Goal: Transaction & Acquisition: Book appointment/travel/reservation

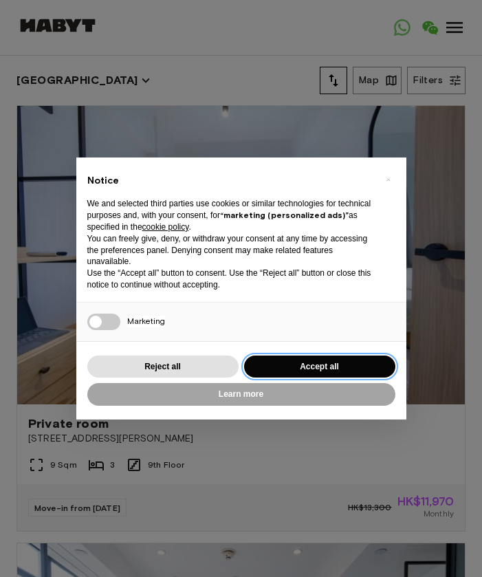
click at [324, 371] on button "Accept all" at bounding box center [319, 367] width 151 height 23
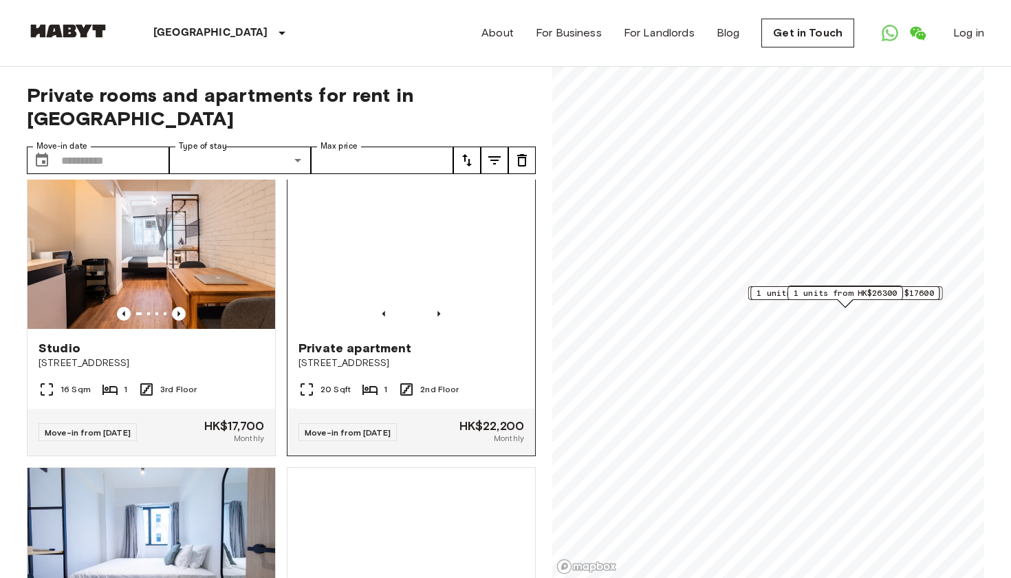
scroll to position [331, 0]
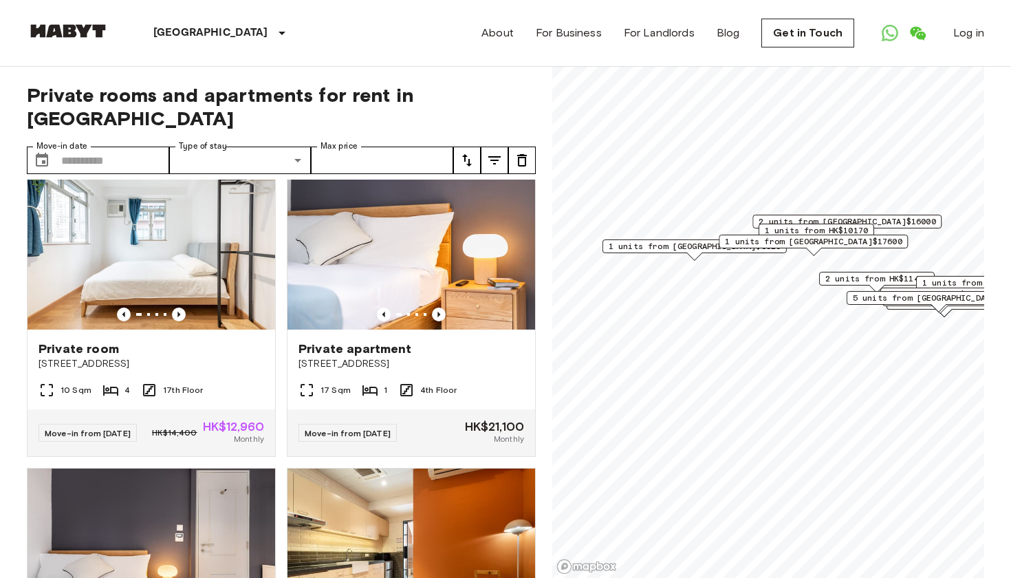
click at [482, 246] on span "1 units from HK$8520" at bounding box center [695, 246] width 172 height 12
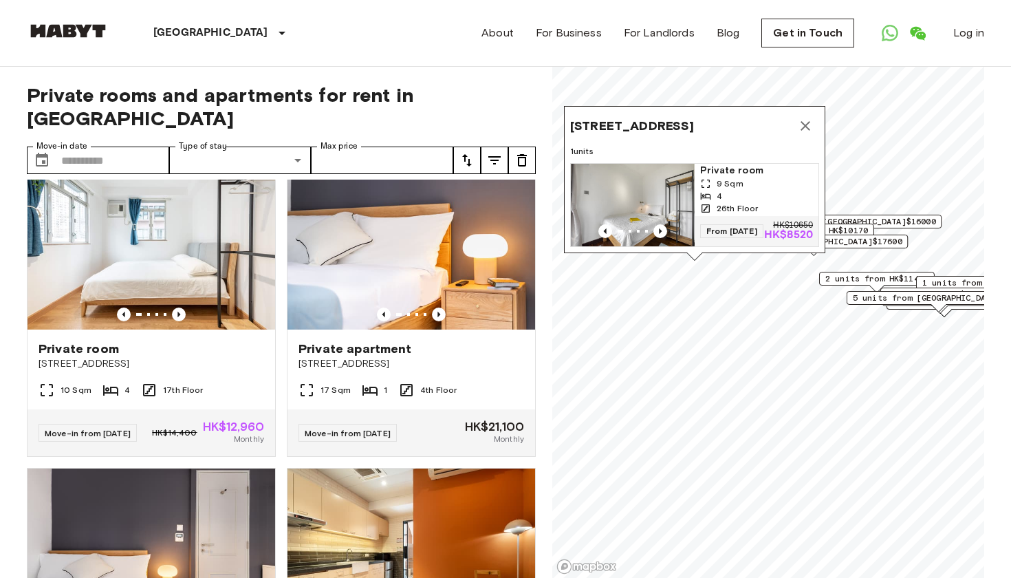
click at [482, 190] on div "4" at bounding box center [756, 196] width 113 height 12
click at [482, 230] on span "1 units from HK$10170" at bounding box center [816, 230] width 103 height 12
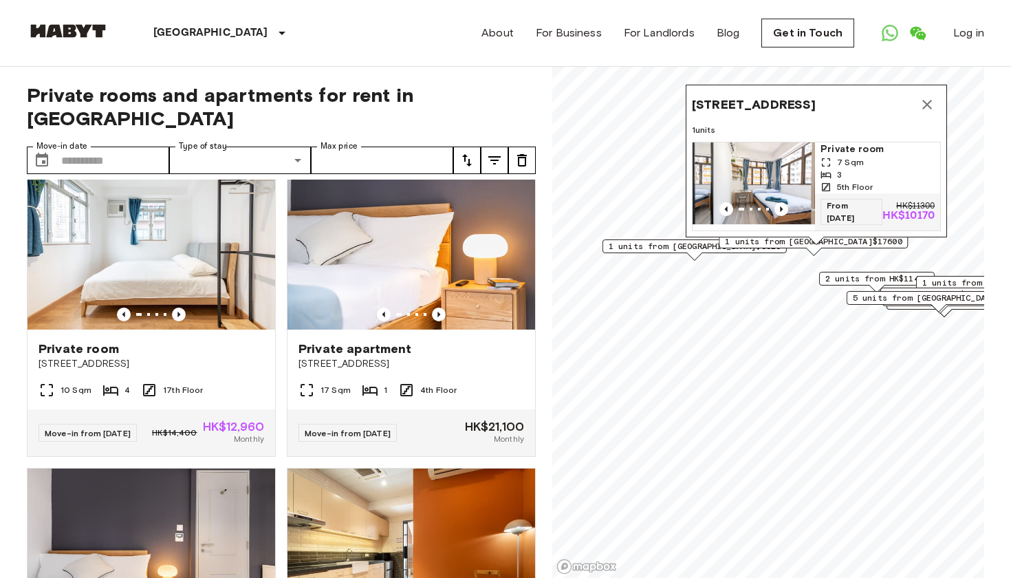
click at [482, 183] on span "5th Floor" at bounding box center [855, 187] width 36 height 12
click at [482, 106] on icon "Map marker" at bounding box center [927, 104] width 17 height 17
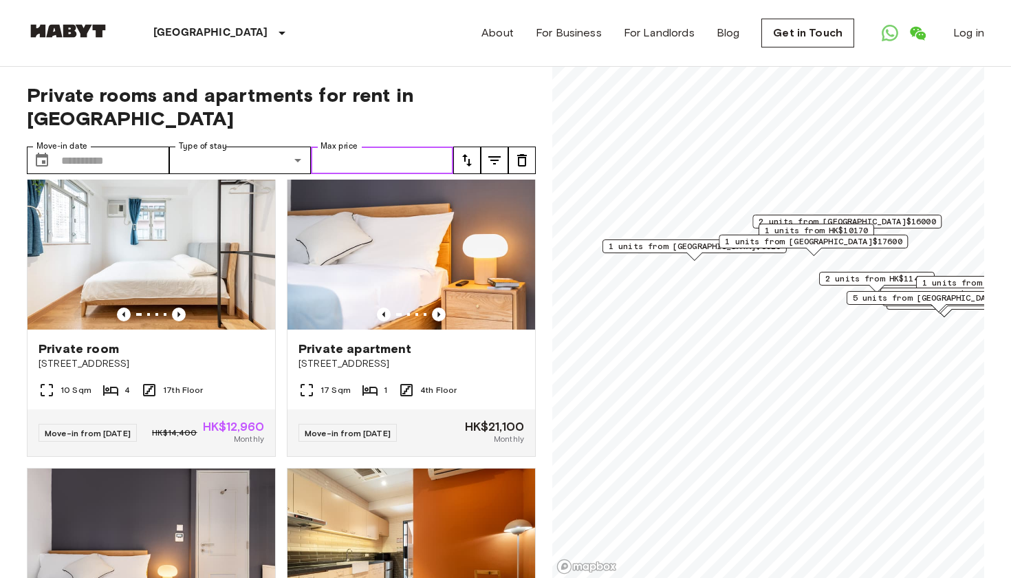
click at [358, 168] on input "Max price" at bounding box center [382, 161] width 142 height 28
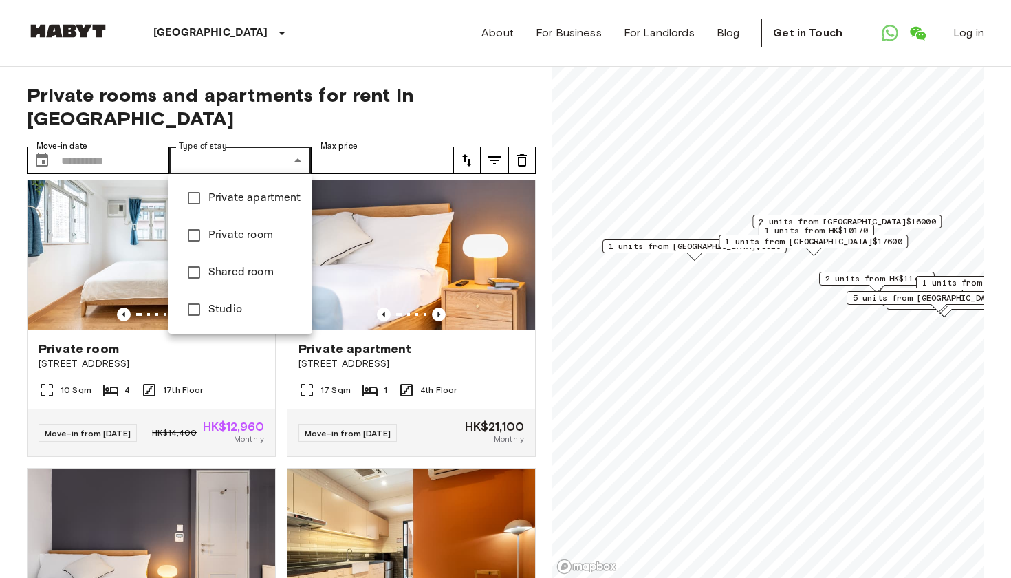
click at [413, 100] on div at bounding box center [505, 289] width 1011 height 578
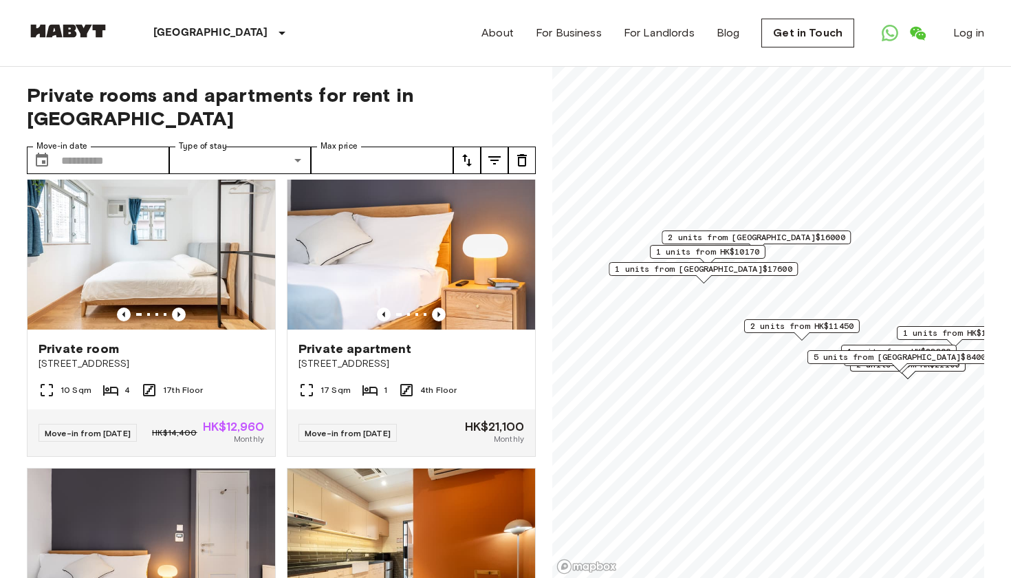
click at [482, 329] on span "2 units from HK$11450" at bounding box center [802, 326] width 103 height 12
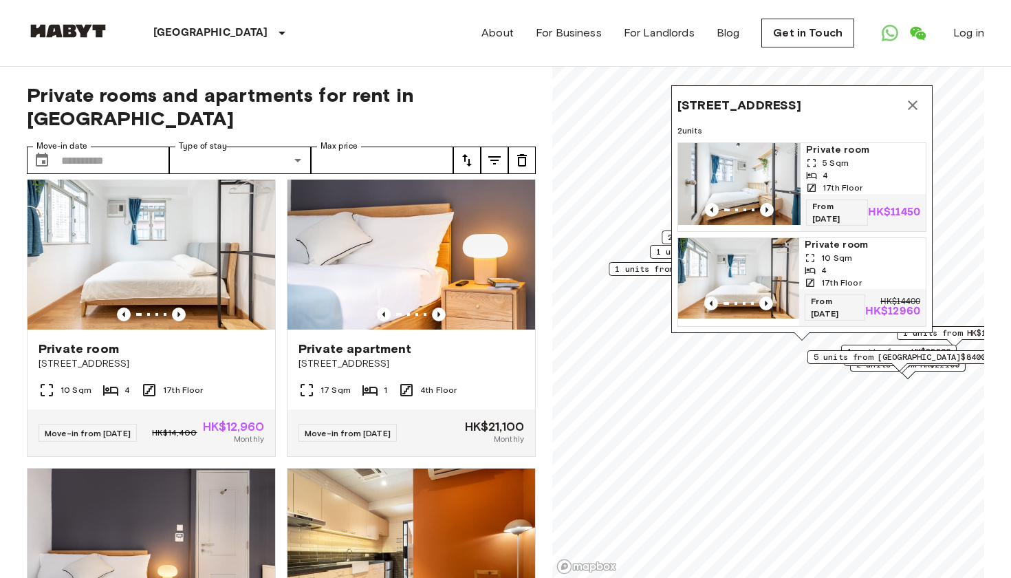
click at [482, 167] on div "5 Sqm" at bounding box center [863, 163] width 114 height 12
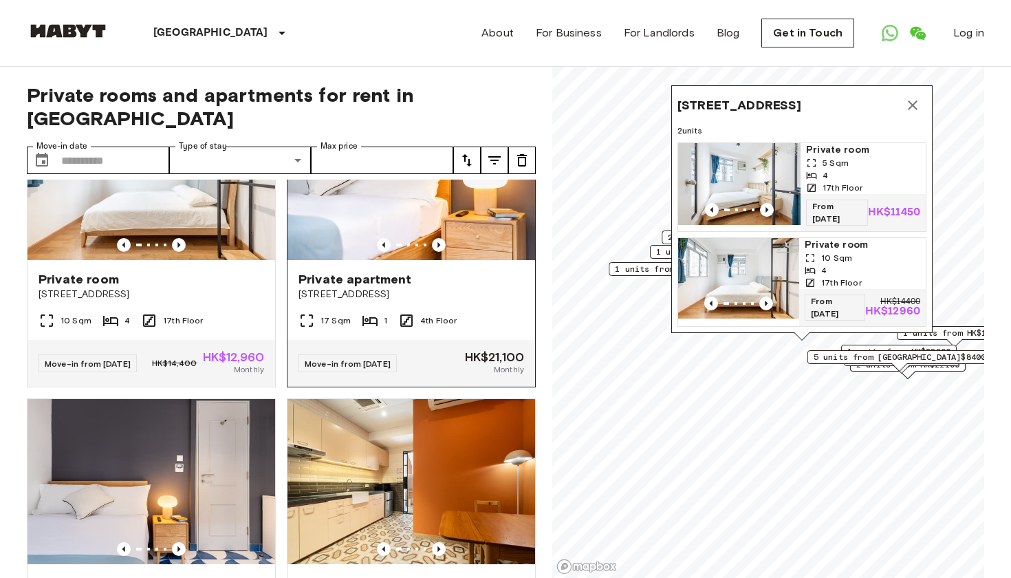
scroll to position [400, 0]
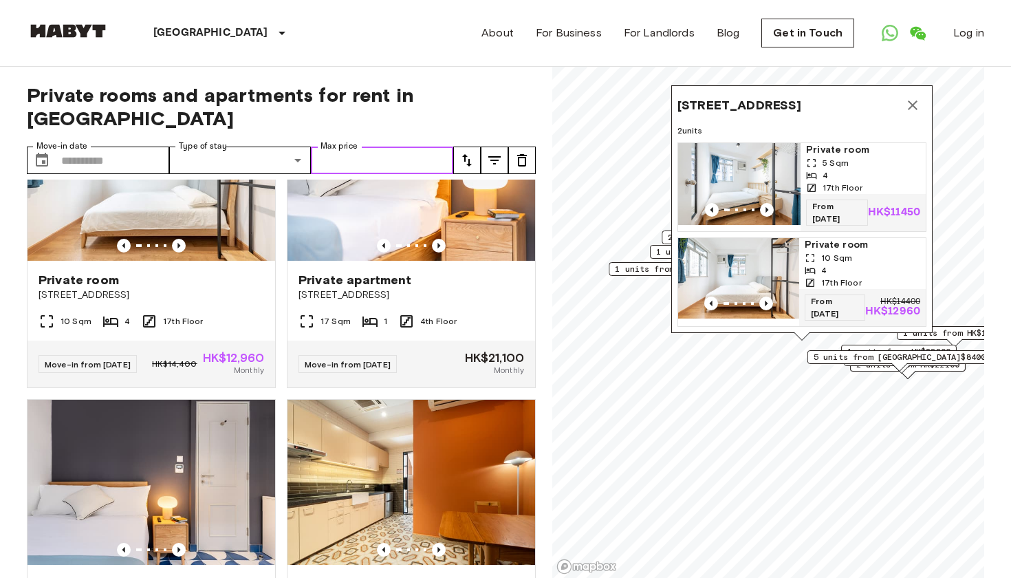
click at [387, 161] on input "Max price" at bounding box center [382, 161] width 142 height 28
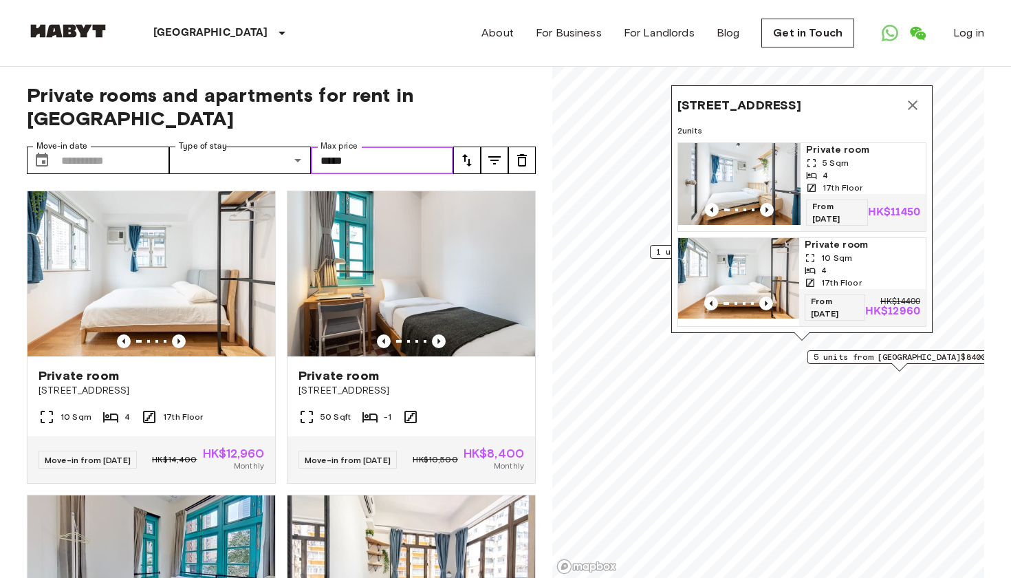
click at [482, 101] on icon "Map marker" at bounding box center [913, 105] width 17 height 17
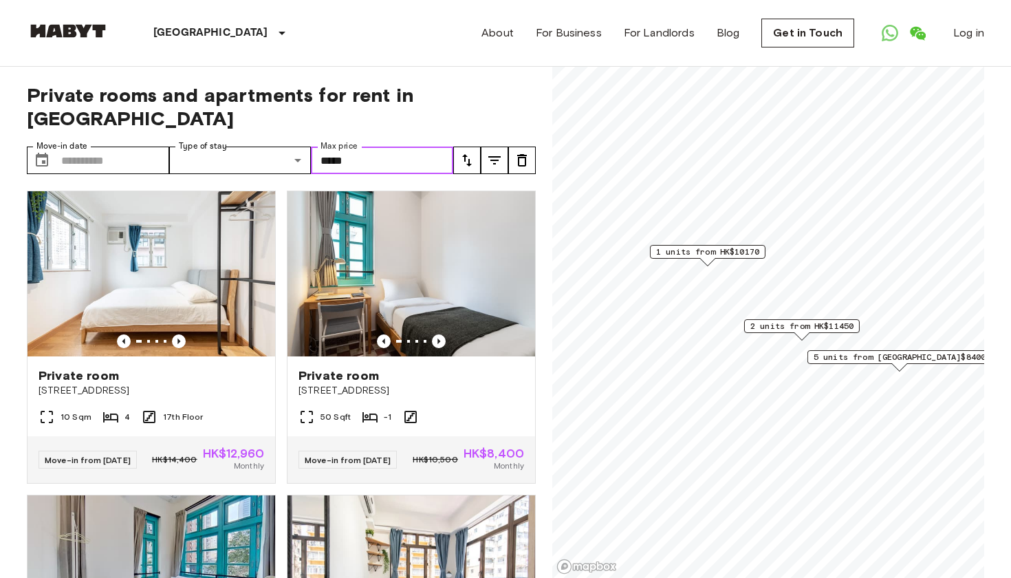
click at [482, 363] on span "5 units from HK$8400" at bounding box center [900, 357] width 172 height 12
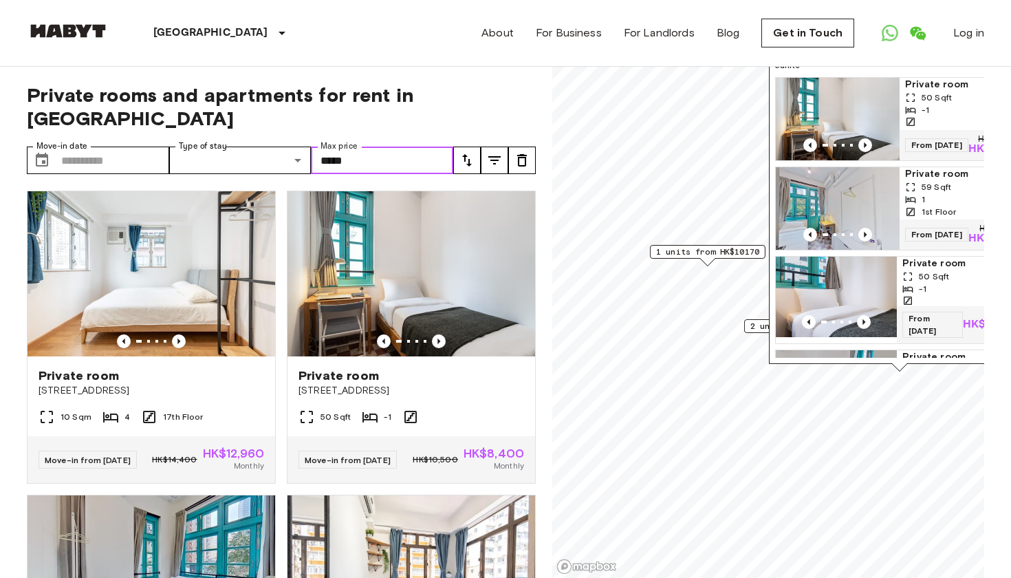
click at [482, 114] on img "Map marker" at bounding box center [838, 119] width 124 height 83
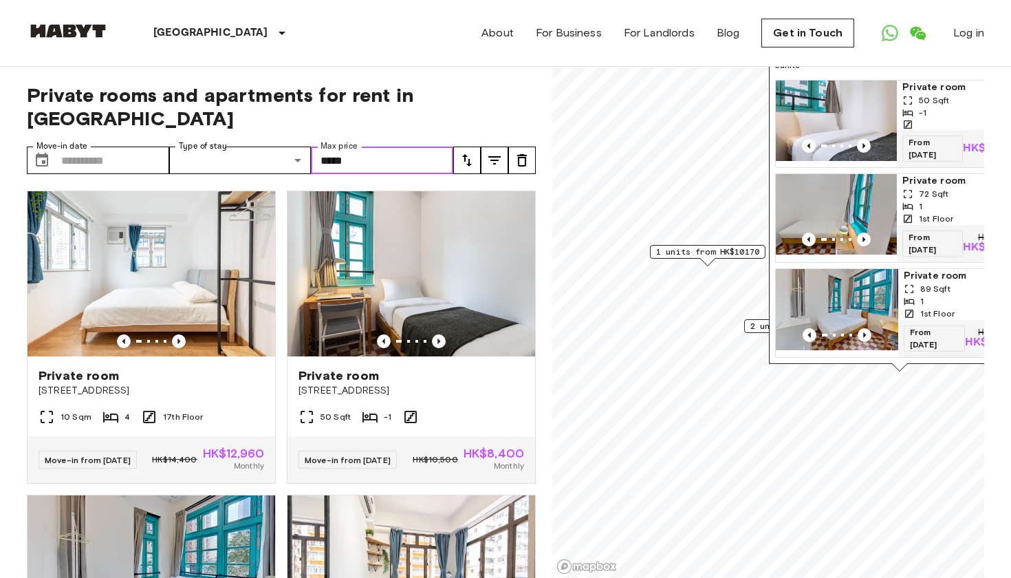
scroll to position [186, 0]
click at [482, 289] on img "Map marker" at bounding box center [837, 309] width 122 height 81
type input "*****"
click at [56, 164] on div "​ Move-in date" at bounding box center [98, 161] width 142 height 28
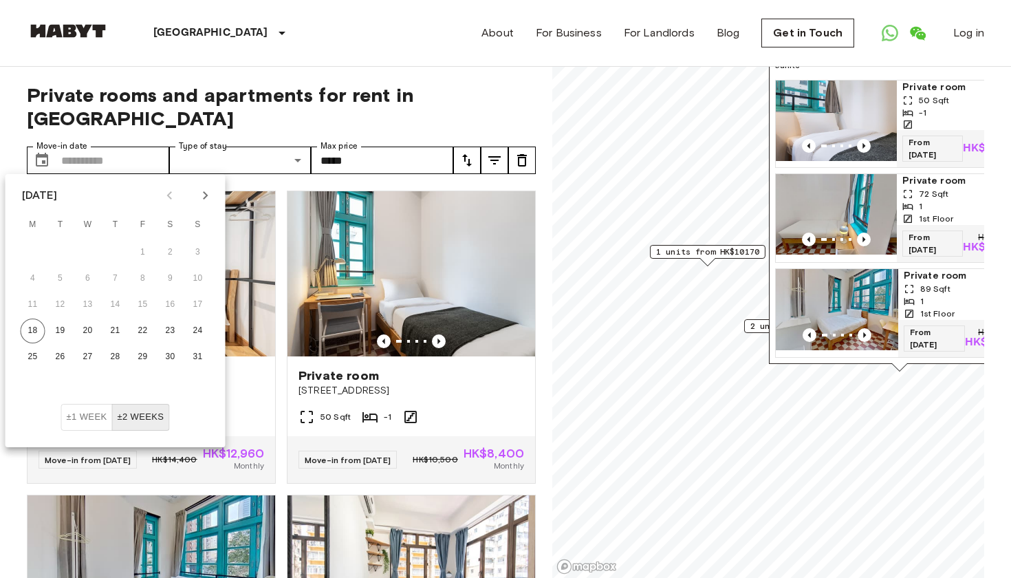
click at [207, 194] on icon "Next month" at bounding box center [205, 195] width 17 height 17
click at [32, 254] on button "1" at bounding box center [33, 252] width 25 height 25
type input "**********"
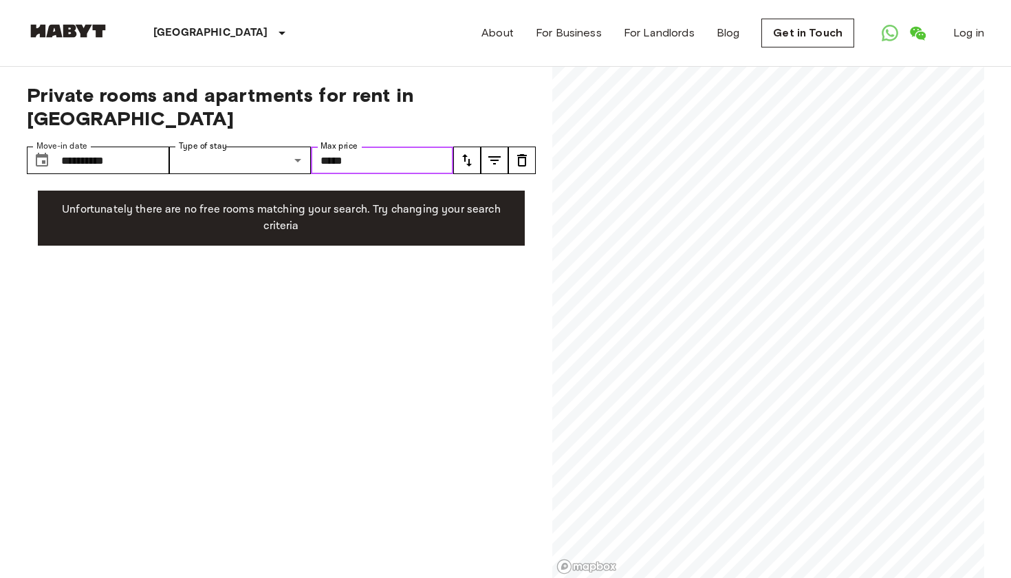
click at [409, 161] on input "*****" at bounding box center [382, 161] width 142 height 28
type input "*"
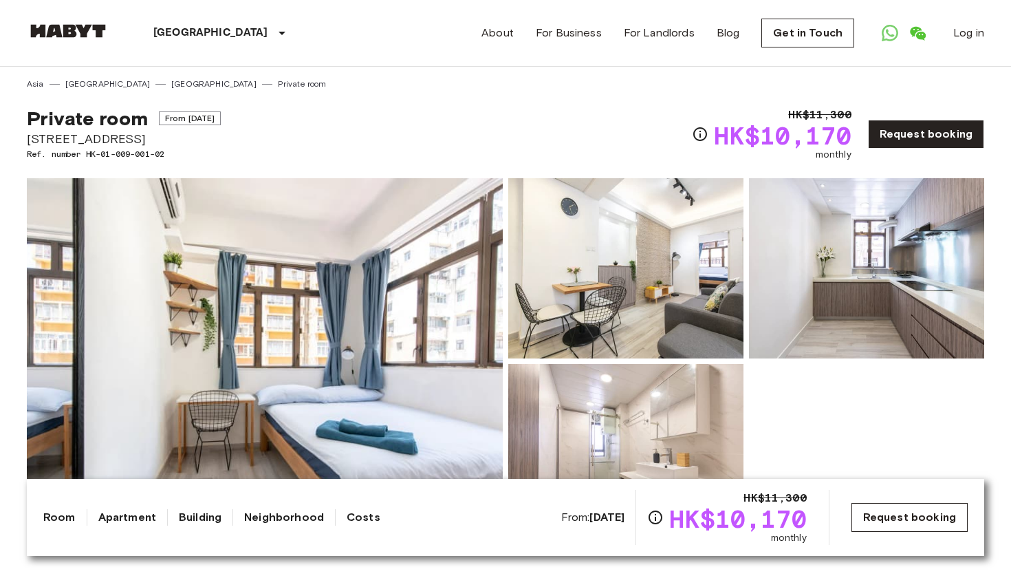
click at [868, 524] on link "Request booking" at bounding box center [910, 517] width 116 height 29
